Goal: Find specific page/section: Find specific page/section

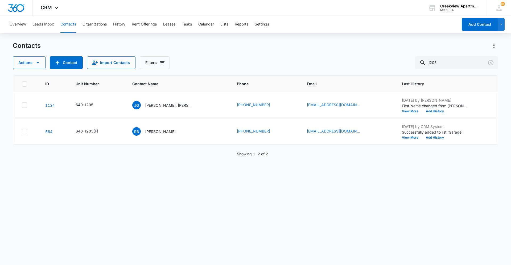
click at [167, 199] on div "ID Unit Number Contact Name Phone Email Last History 1134 640-I205 [PERSON_NAME…" at bounding box center [255, 167] width 485 height 183
drag, startPoint x: 184, startPoint y: 230, endPoint x: 203, endPoint y: 240, distance: 21.3
click at [185, 230] on div "ID Unit Number Contact Name Phone Email Last History 1134 640-I205 [PERSON_NAME…" at bounding box center [255, 167] width 485 height 183
click at [153, 208] on div "ID Unit Number Contact Name Phone Email Last History 1134 640-I205 [PERSON_NAME…" at bounding box center [255, 167] width 485 height 183
drag, startPoint x: 132, startPoint y: 189, endPoint x: 178, endPoint y: 204, distance: 47.8
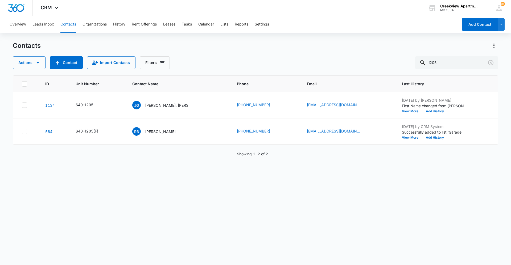
click at [132, 189] on div "ID Unit Number Contact Name Phone Email Last History 1134 640-I205 [PERSON_NAME…" at bounding box center [255, 167] width 485 height 183
drag, startPoint x: 198, startPoint y: 244, endPoint x: 225, endPoint y: 262, distance: 32.9
click at [198, 244] on div "ID Unit Number Contact Name Phone Email Last History 1134 640-I205 [PERSON_NAME…" at bounding box center [255, 167] width 485 height 183
click at [165, 229] on div "ID Unit Number Contact Name Phone Email Last History 1134 640-I205 [PERSON_NAME…" at bounding box center [255, 167] width 485 height 183
click at [118, 206] on div "ID Unit Number Contact Name Phone Email Last History 1134 640-I205 [PERSON_NAME…" at bounding box center [255, 167] width 485 height 183
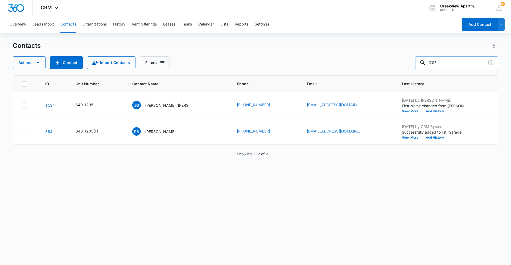
click at [461, 63] on input "i205" at bounding box center [456, 62] width 83 height 13
type input "i200"
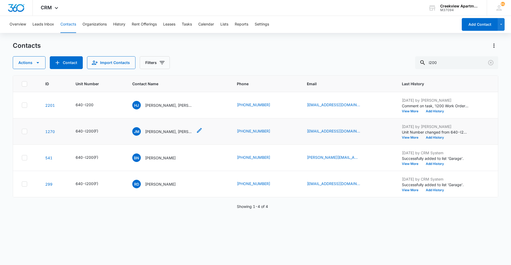
click at [173, 133] on p "[PERSON_NAME], [PERSON_NAME]" at bounding box center [169, 132] width 48 height 6
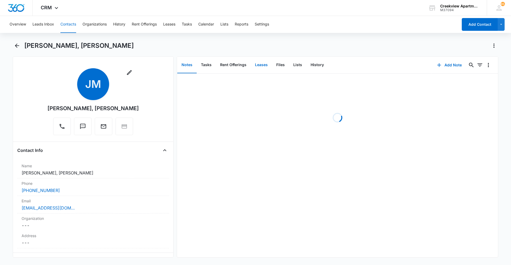
click at [265, 62] on button "Leases" at bounding box center [260, 65] width 21 height 16
click at [276, 65] on button "Files" at bounding box center [280, 65] width 17 height 16
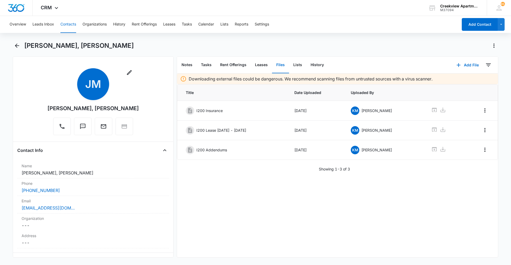
click at [441, 203] on div "Downloading external files could be dangerous. We recommend scanning files from…" at bounding box center [337, 166] width 321 height 184
drag, startPoint x: 268, startPoint y: 238, endPoint x: 264, endPoint y: 248, distance: 11.0
click at [268, 238] on div "Downloading external files could be dangerous. We recommend scanning files from…" at bounding box center [337, 166] width 321 height 184
click at [73, 26] on button "Contacts" at bounding box center [68, 24] width 16 height 17
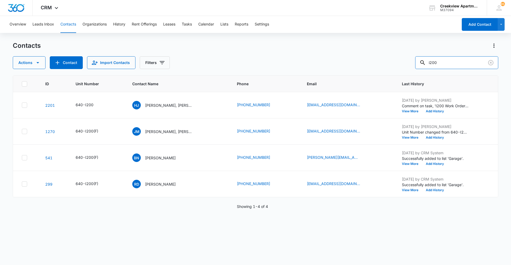
drag, startPoint x: 423, startPoint y: 64, endPoint x: 411, endPoint y: 66, distance: 11.5
click at [411, 66] on div "Actions Contact Import Contacts Filters i200" at bounding box center [255, 62] width 485 height 13
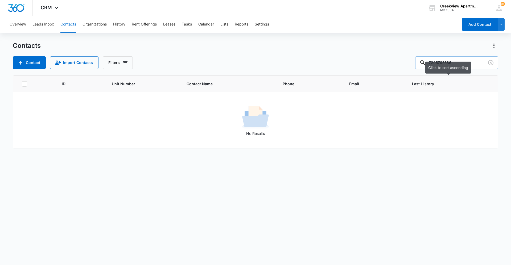
click at [464, 64] on input "7205795586" at bounding box center [456, 62] width 83 height 13
type input "a201"
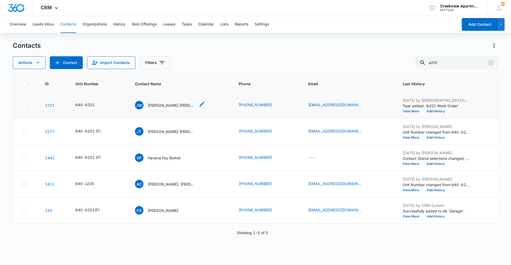
click at [177, 108] on p "[PERSON_NAME] [PERSON_NAME]" at bounding box center [172, 106] width 48 height 6
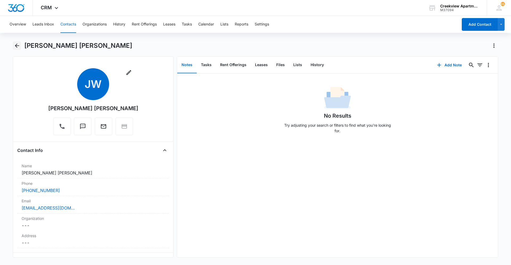
click at [18, 48] on icon "Back" at bounding box center [17, 46] width 6 height 6
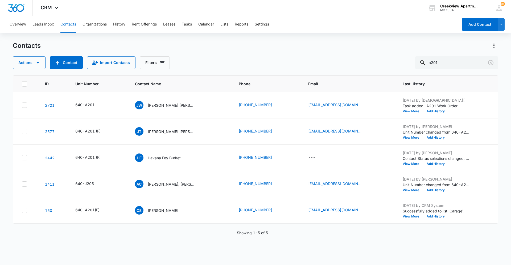
click at [229, 59] on div "Actions Contact Import Contacts Filters a201" at bounding box center [255, 62] width 485 height 13
click at [177, 53] on div "Contacts Actions Contact Import Contacts Filters a201" at bounding box center [255, 55] width 485 height 28
